Goal: Task Accomplishment & Management: Complete application form

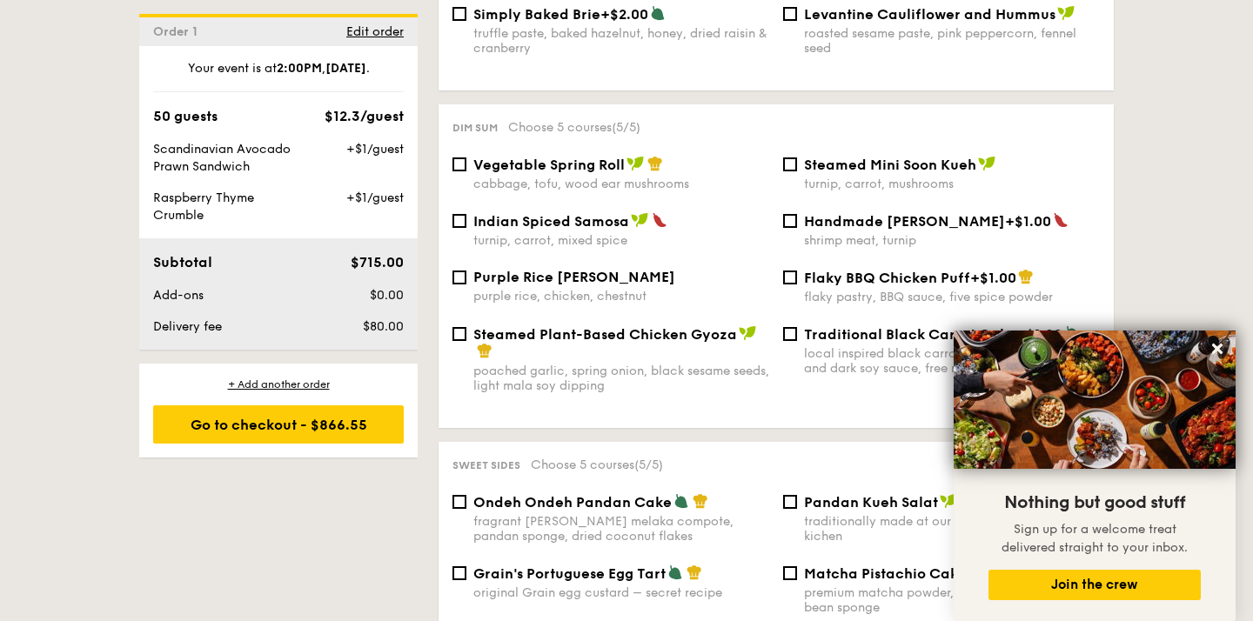
scroll to position [1540, 0]
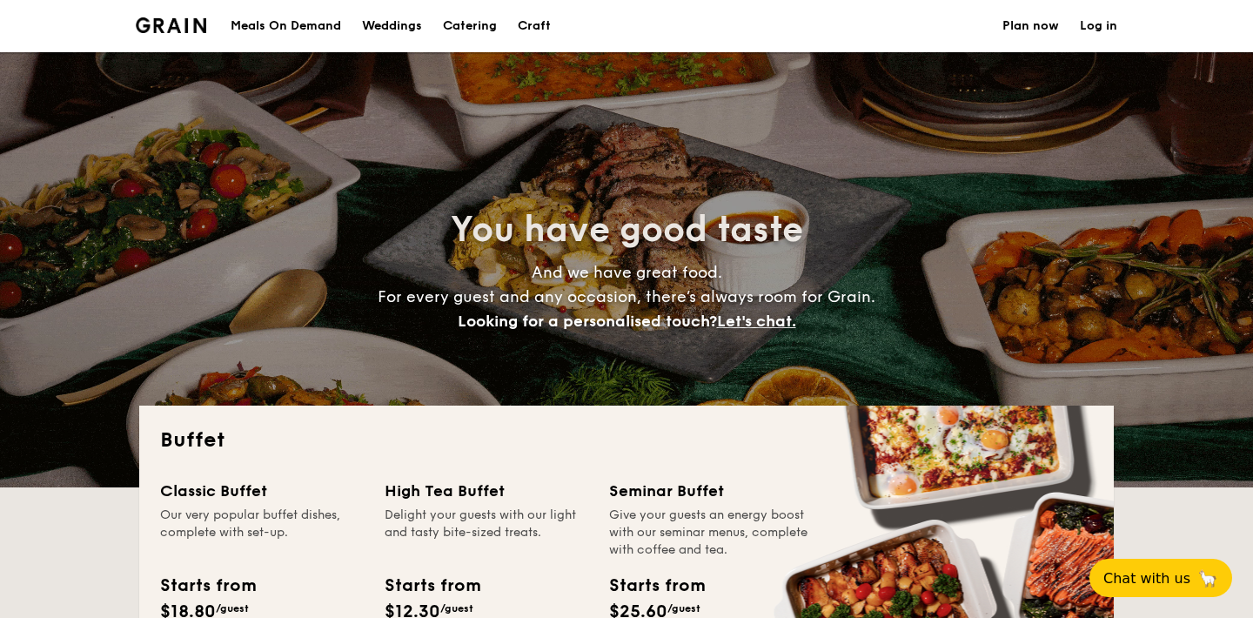
select select
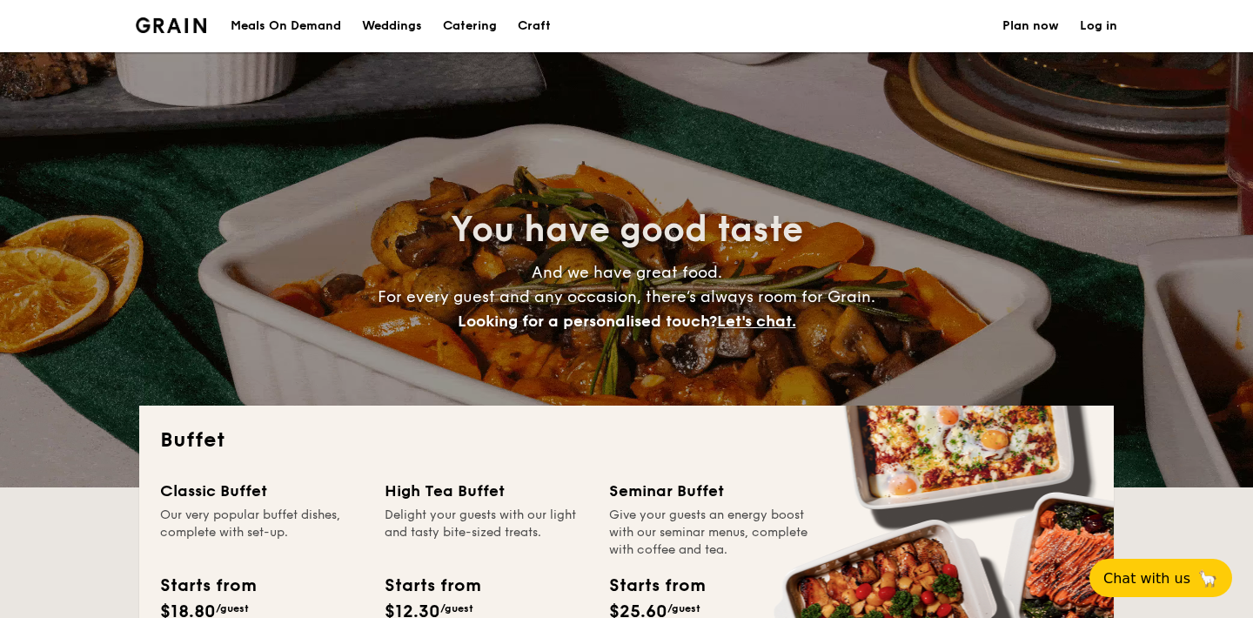
click at [529, 29] on div "Craft" at bounding box center [534, 26] width 33 height 52
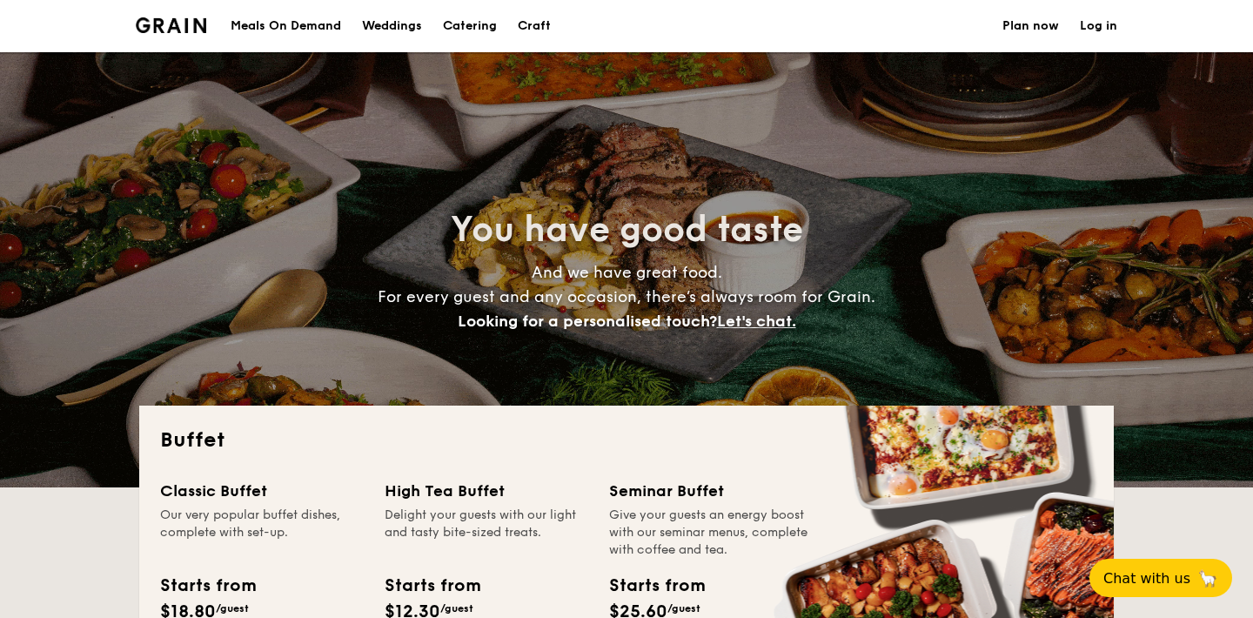
select select
